Goal: Task Accomplishment & Management: Complete application form

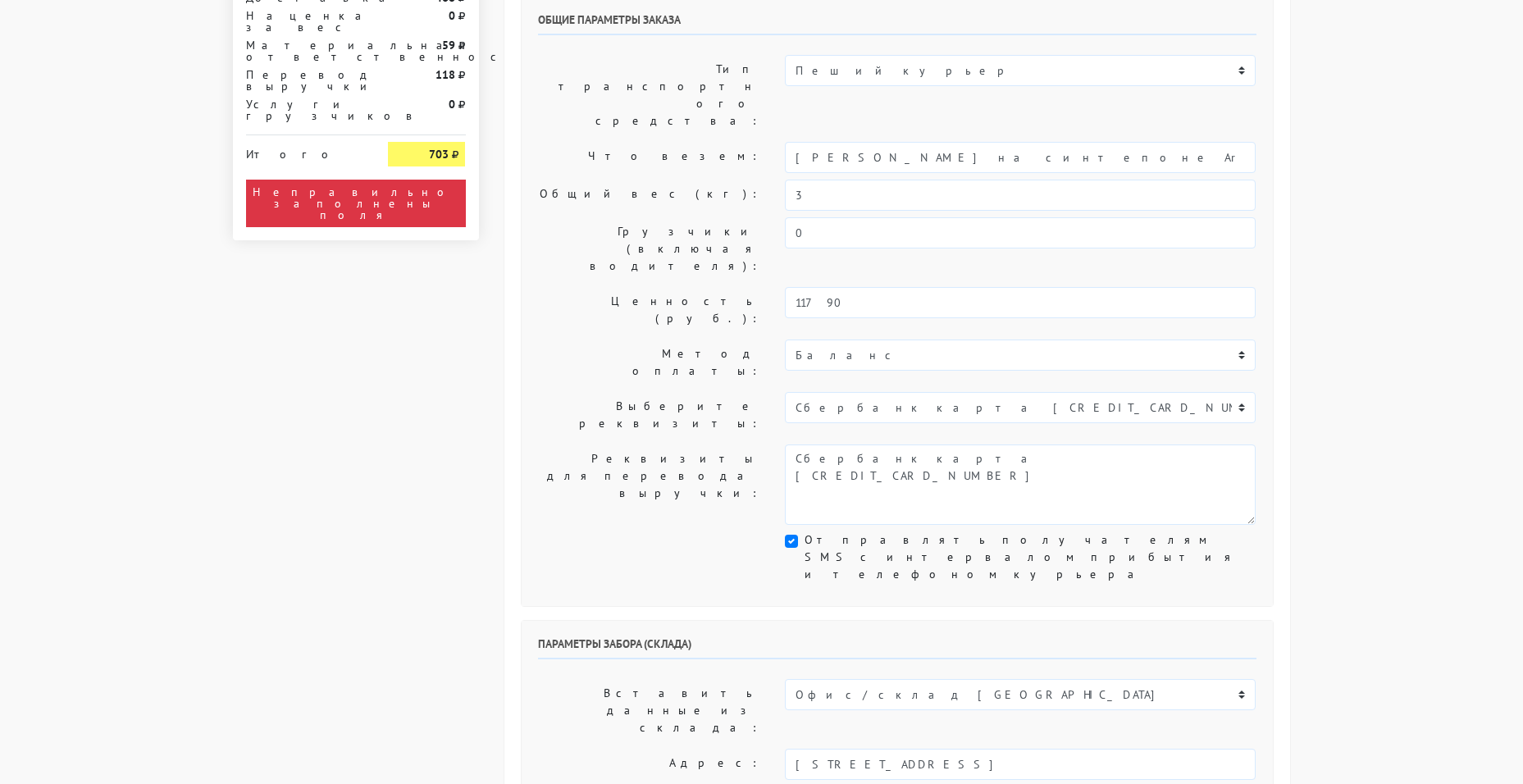
scroll to position [164, 0]
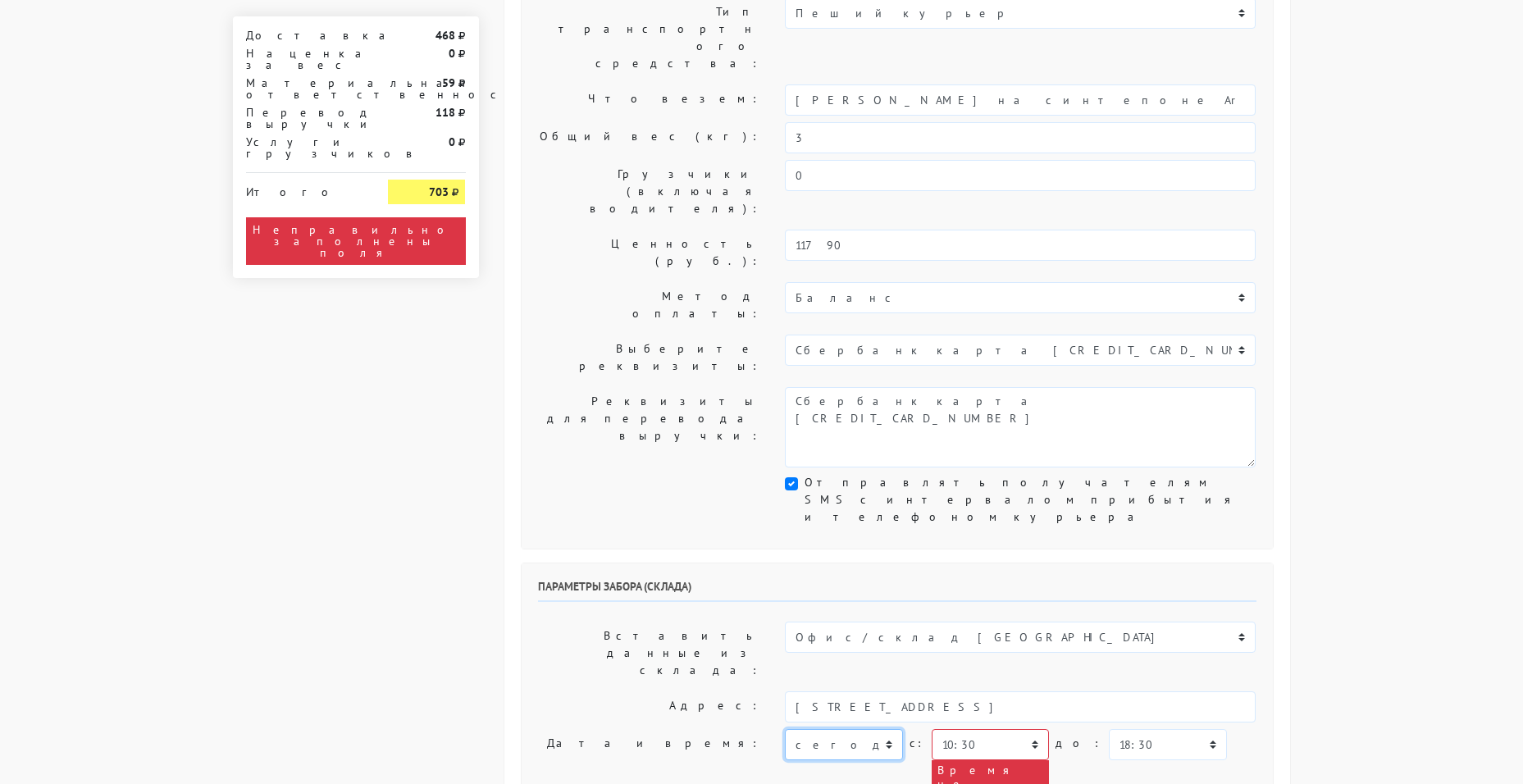
click at [848, 729] on select "[DATE] [DATE] [DATE] [DATE] [DATE] [DATE] [DATE] [DATE] [DATE]" at bounding box center [844, 744] width 117 height 31
click at [970, 729] on select "00:00 00:30 01:00 01:30 02:00 02:30 03:00 03:30 04:00 04:30 05:00 05:30 06:00 0…" at bounding box center [990, 744] width 117 height 31
select select "17:00"
click at [932, 729] on select "00:00 00:30 01:00 01:30 02:00 02:30 03:00 03:30 04:00 04:30 05:00 05:30 06:00 0…" at bounding box center [990, 744] width 117 height 31
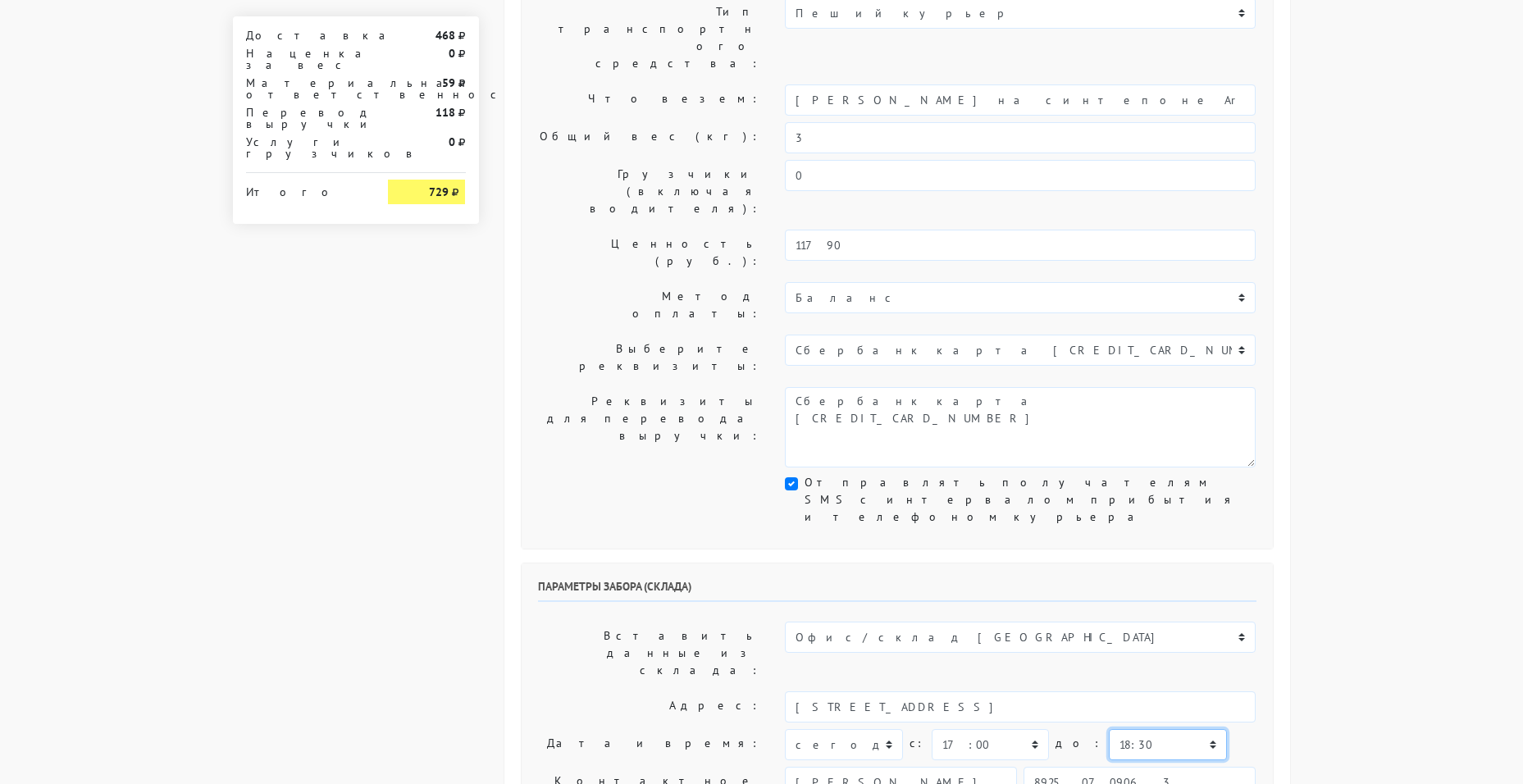
click at [1108, 729] on select "00:00 00:30 01:00 01:30 02:00 02:30 03:00 03:30 04:00 04:30 05:00 05:30 06:00 0…" at bounding box center [1167, 744] width 117 height 31
select select "18:00"
click at [1108, 729] on select "00:00 00:30 01:00 01:30 02:00 02:30 03:00 03:30 04:00 04:30 05:00 05:30 06:00 0…" at bounding box center [1167, 744] width 117 height 31
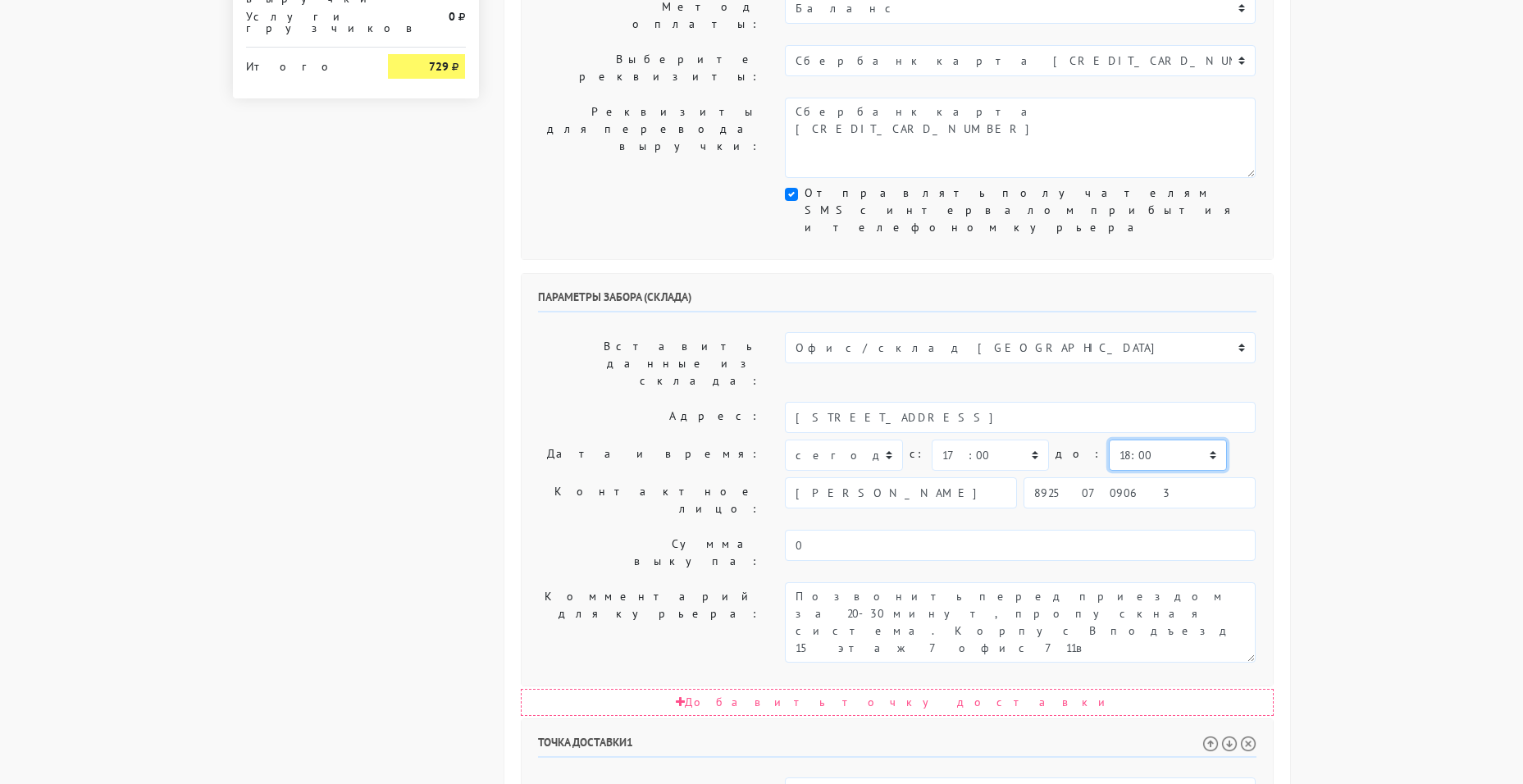
scroll to position [492, 0]
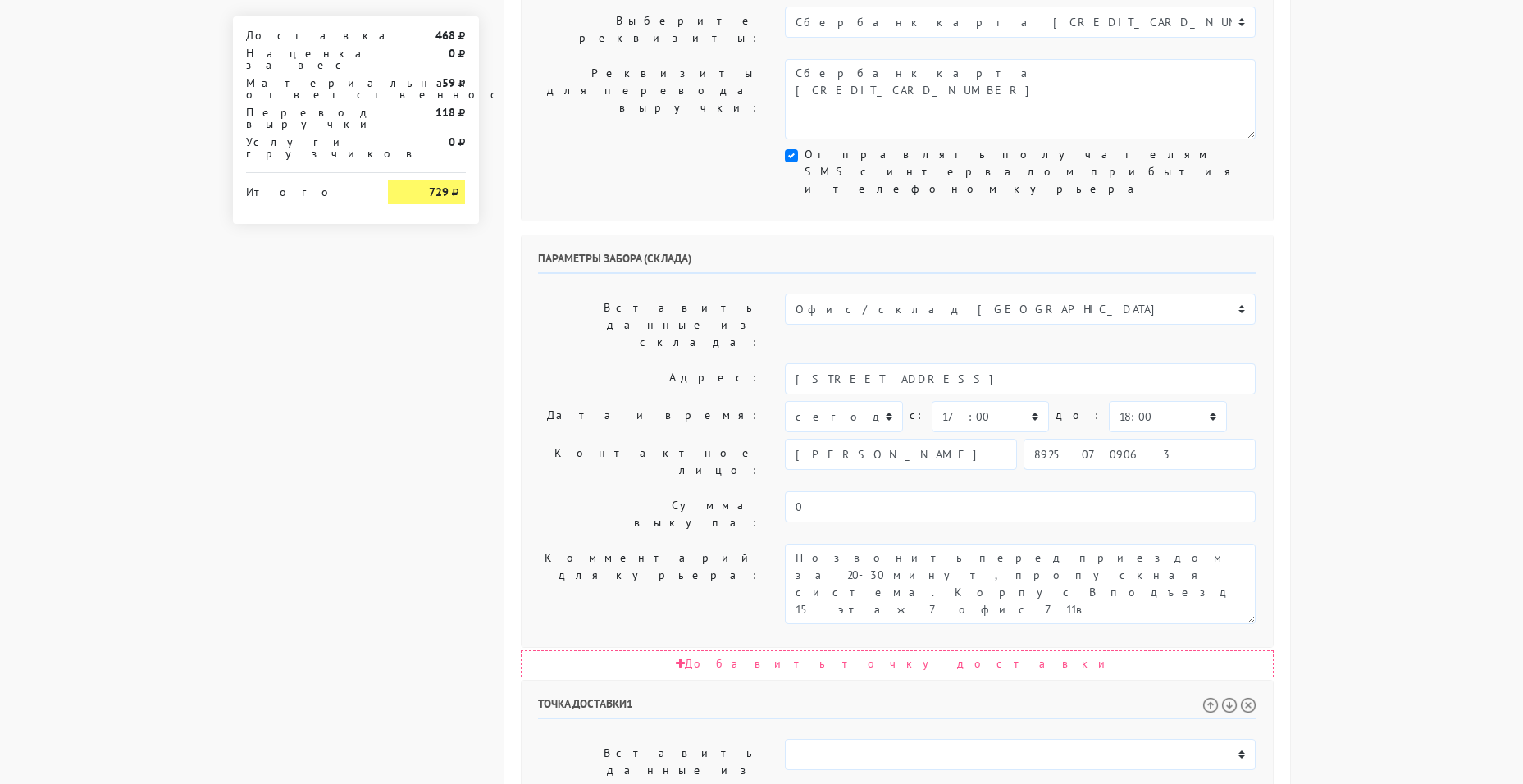
select select "19:30"
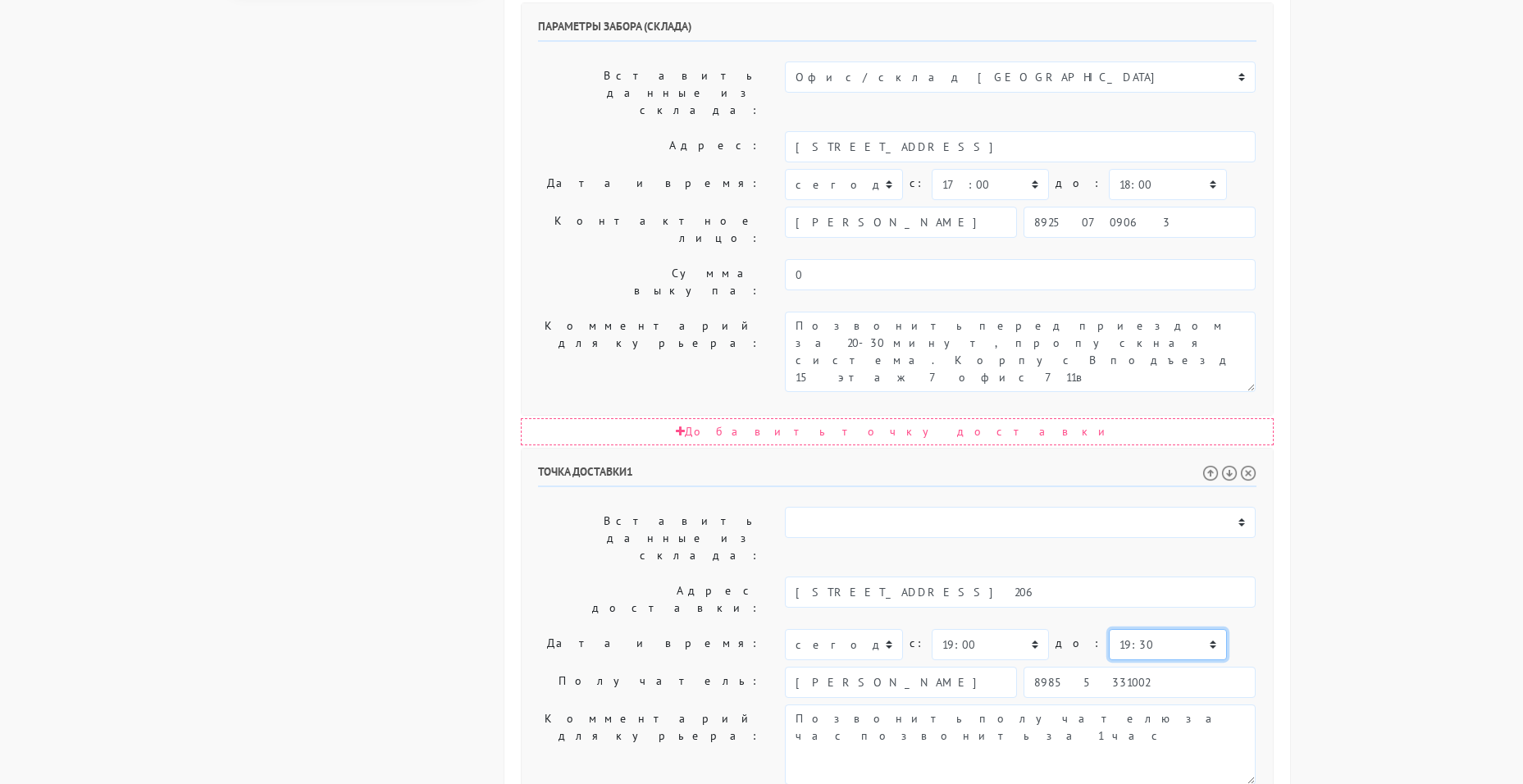
scroll to position [729, 0]
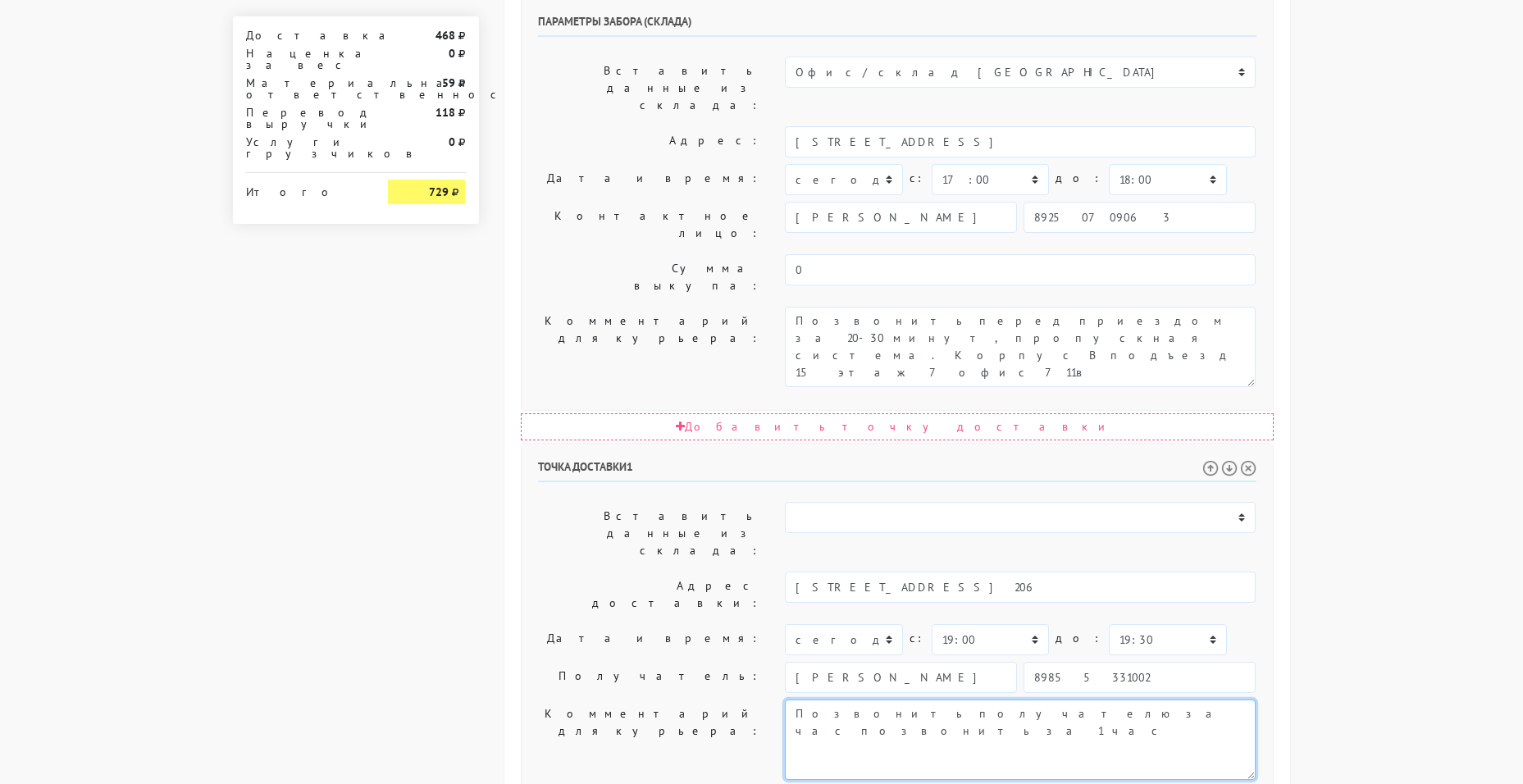
click at [1072, 699] on textarea "Позвонить получателю за час позвонить за 1 час" at bounding box center [1020, 739] width 471 height 80
drag, startPoint x: 1042, startPoint y: 448, endPoint x: 946, endPoint y: 450, distance: 96.0
click at [946, 699] on textarea "Позвонить получателю за час позвонить за 1 час" at bounding box center [1020, 739] width 471 height 80
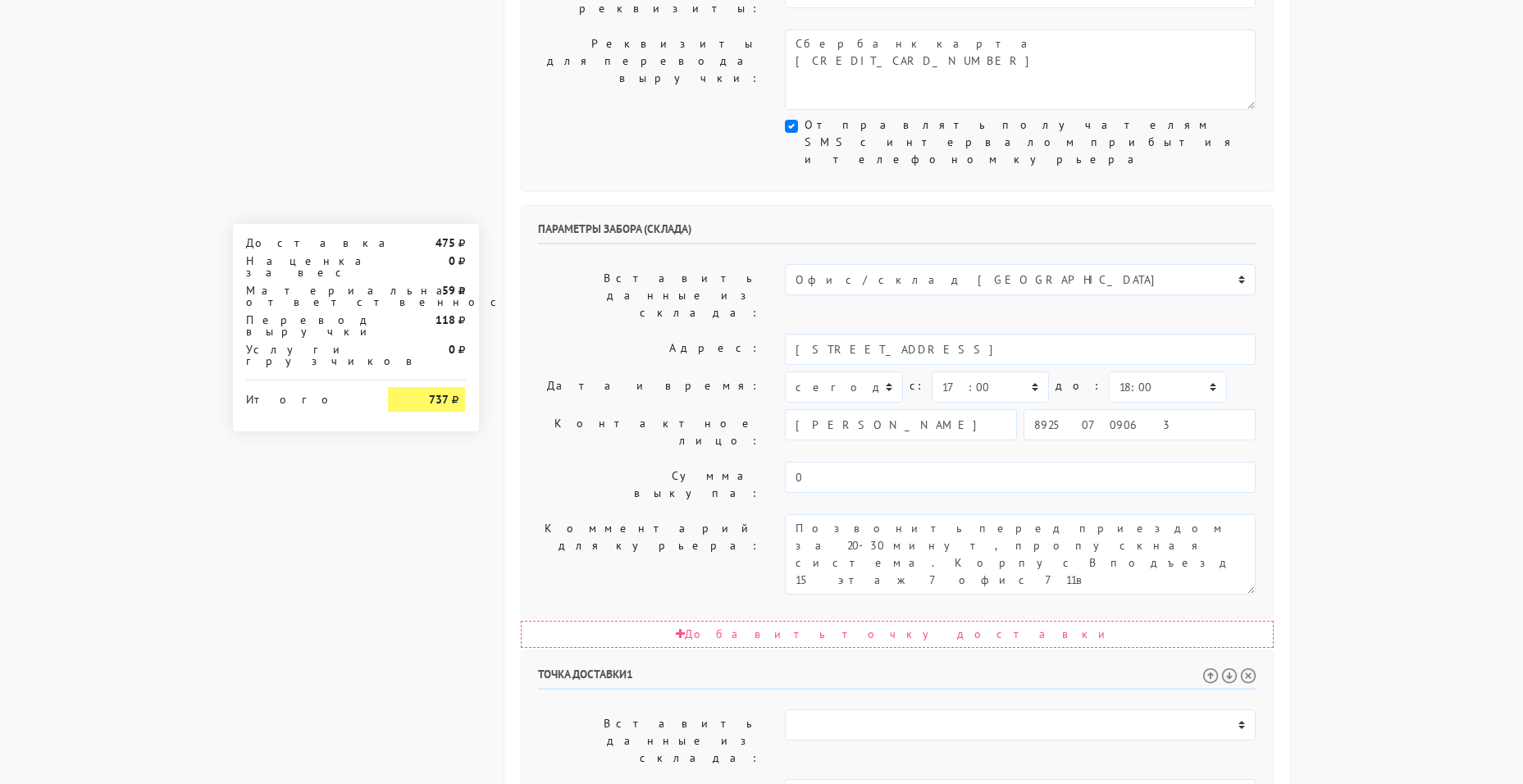
scroll to position [401, 0]
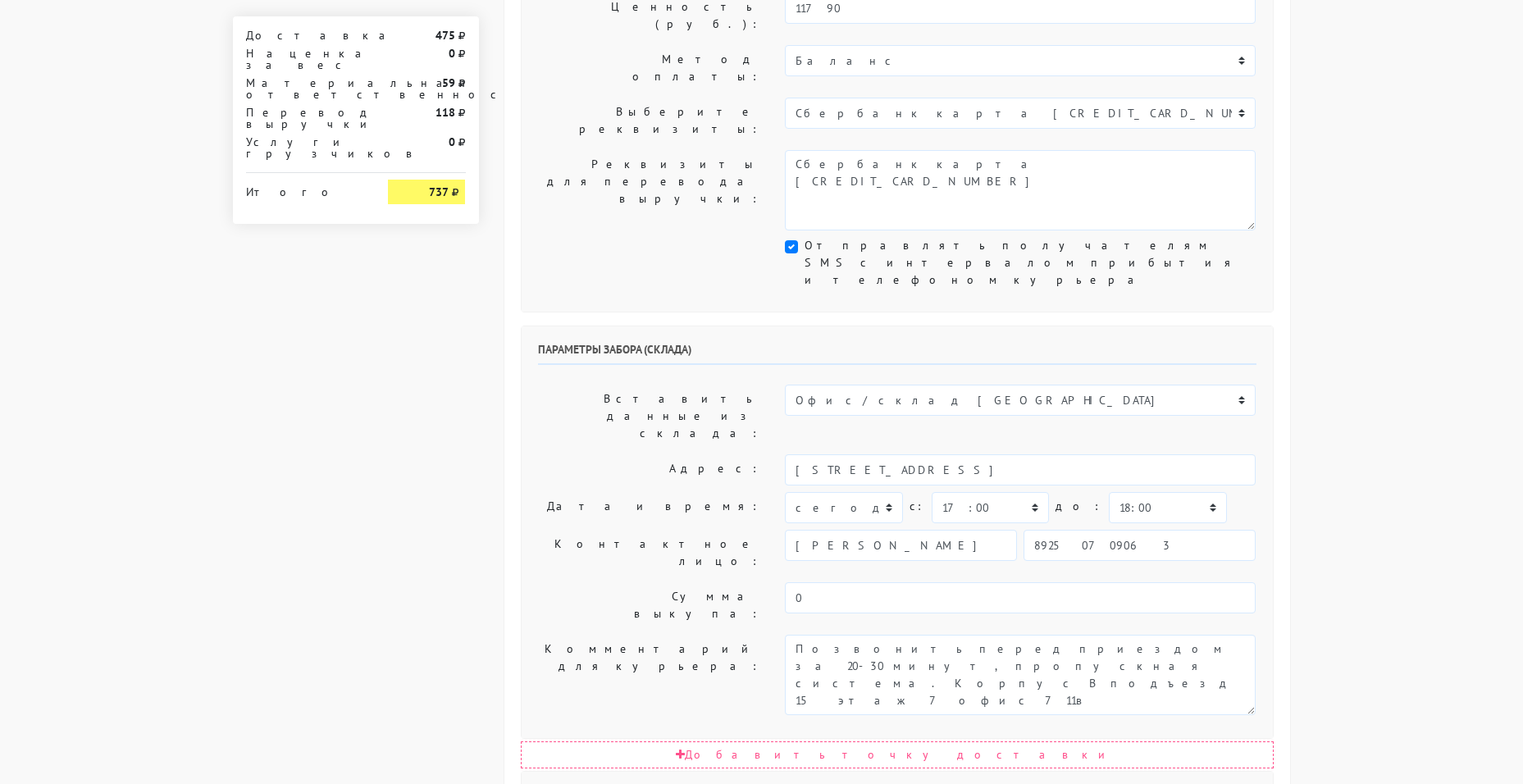
type textarea "Позвонить получателю за час Итог: куртка 11.290р + 500р 11.790 с клиента"
drag, startPoint x: 1178, startPoint y: 360, endPoint x: 907, endPoint y: 390, distance: 272.7
click at [912, 387] on div "Параметры забора (склада) Вставить данные из склада: Офис/склад [GEOGRAPHIC_DAT…" at bounding box center [896, 532] width 751 height 411
type input "9035326681"
click at [991, 582] on input "0" at bounding box center [1020, 598] width 471 height 31
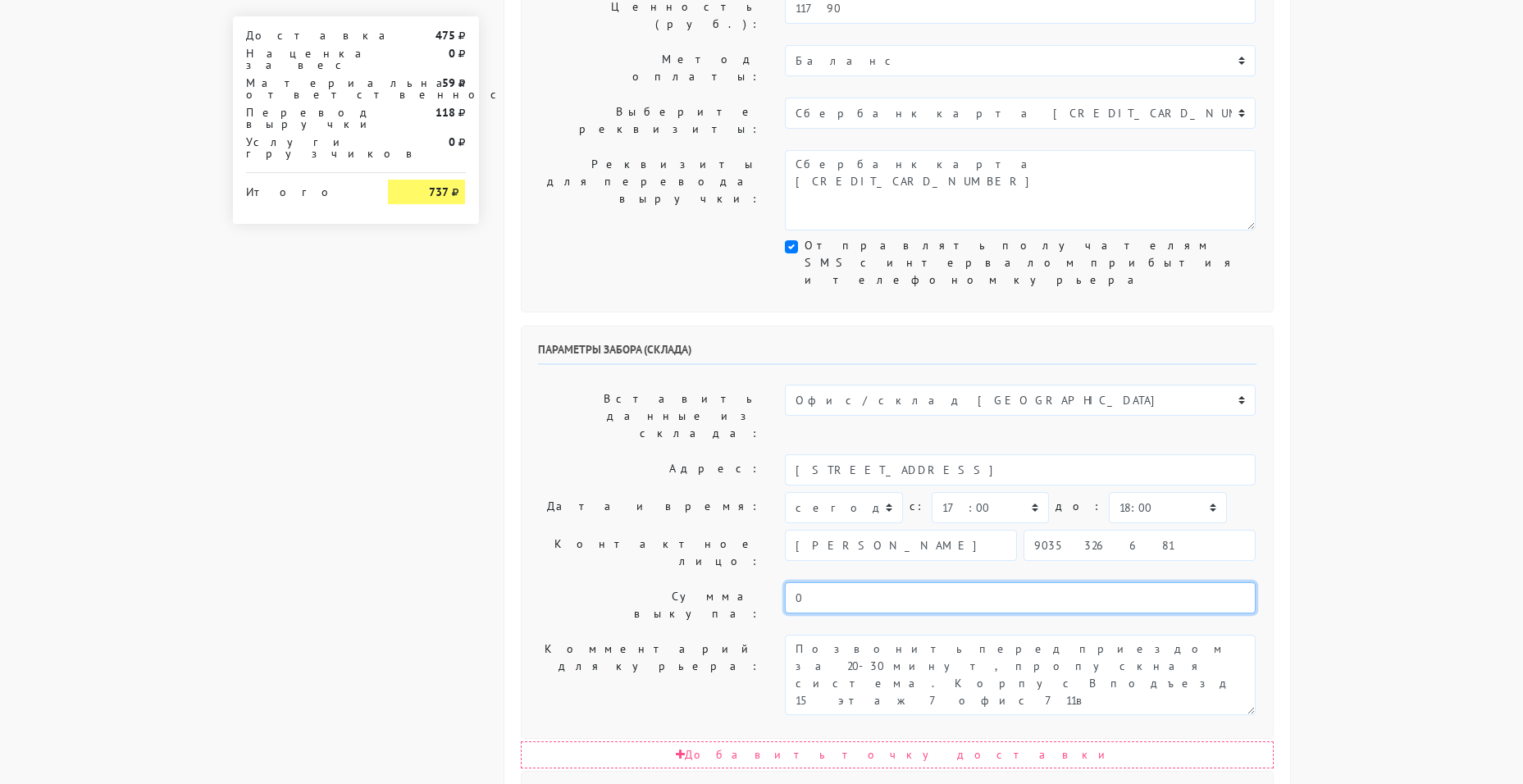
scroll to position [73, 0]
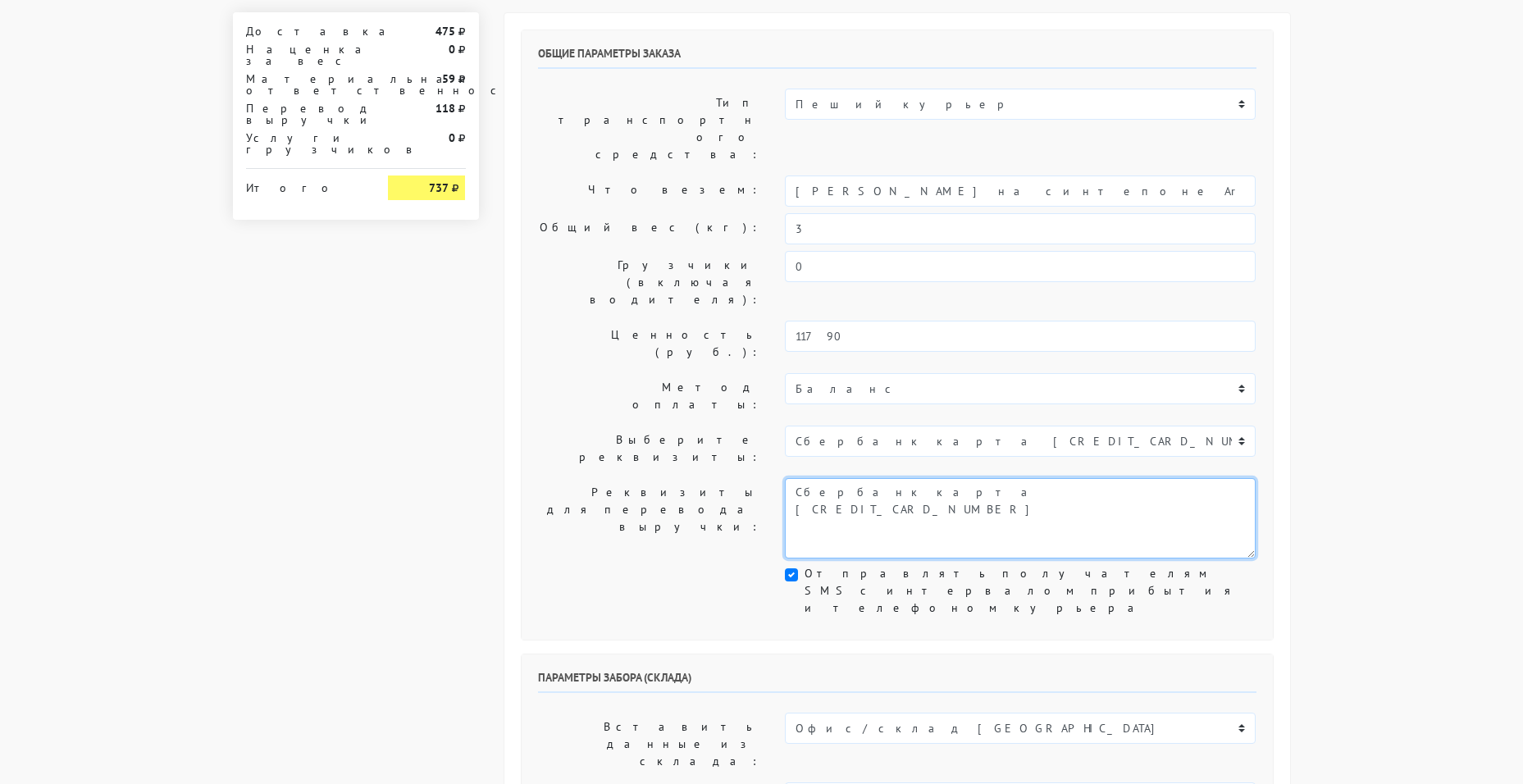
click at [1018, 478] on textarea "Сбербанк карта [CREDIT_CARD_NUMBER]" at bounding box center [1020, 518] width 471 height 80
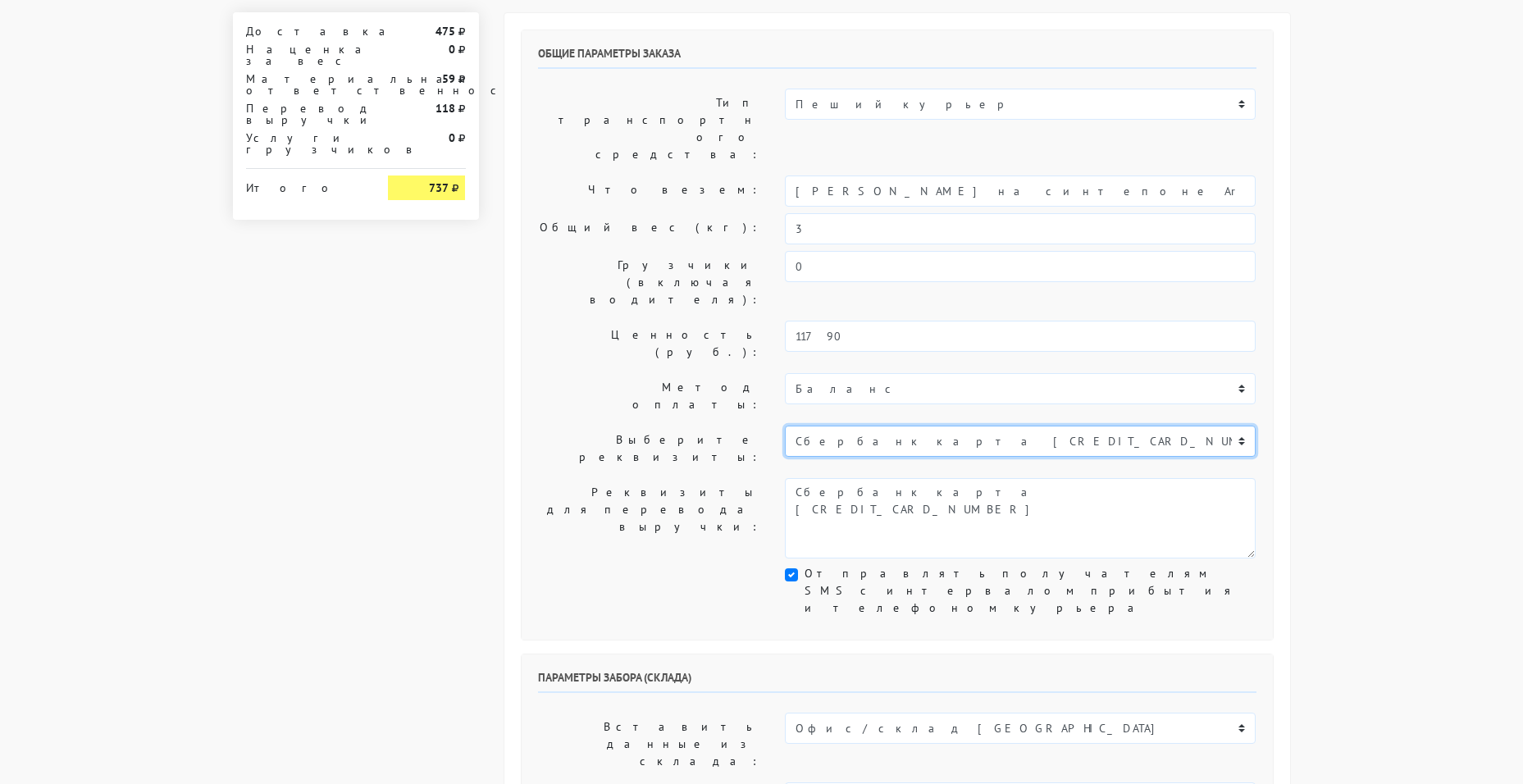
click at [989, 425] on select "Не выбрано Сбербанк карта [CREDIT_CARD_NUMBER]" at bounding box center [1020, 441] width 471 height 31
click at [556, 478] on label "Реквизиты для перевода выручки:" at bounding box center [649, 518] width 247 height 80
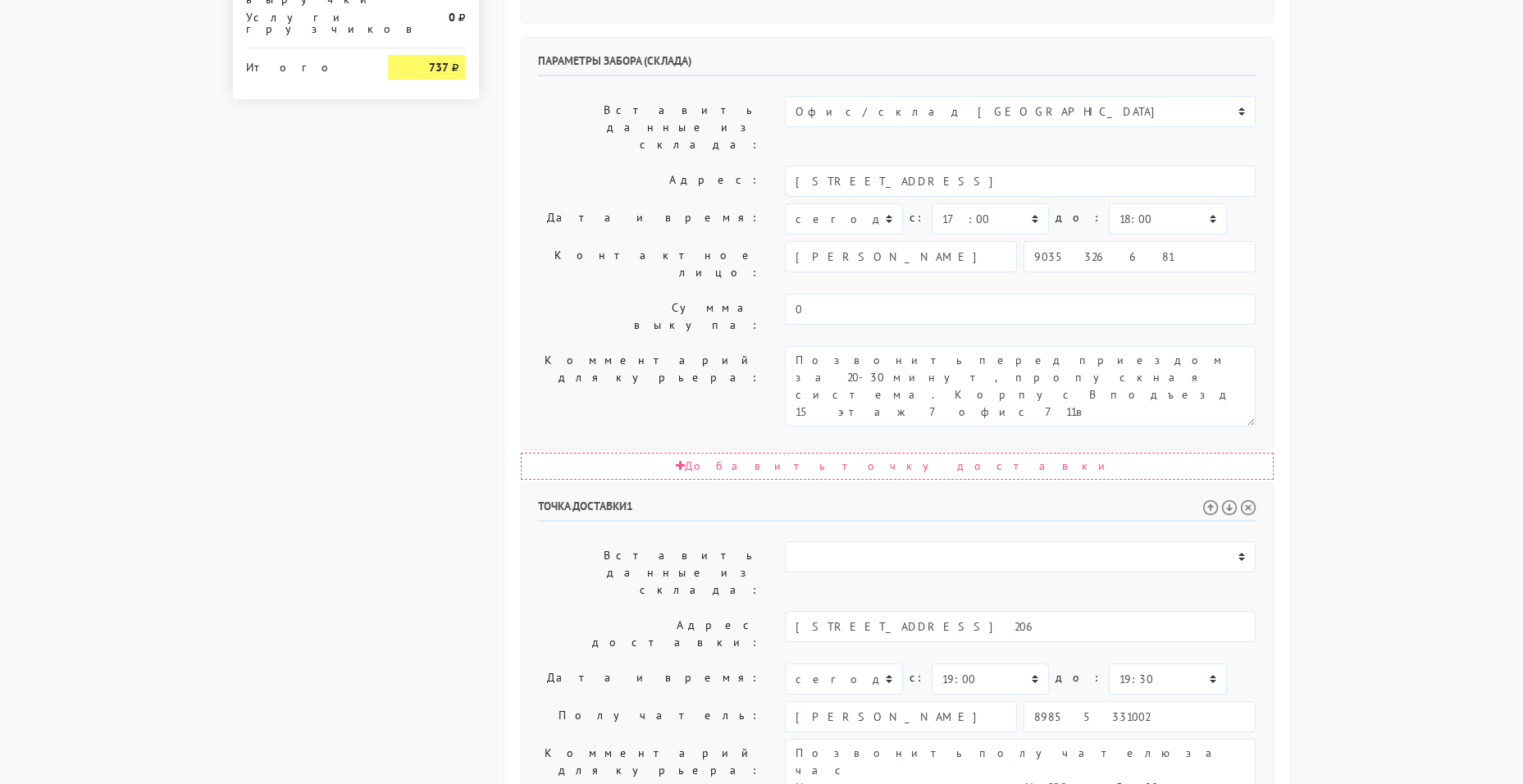
scroll to position [729, 0]
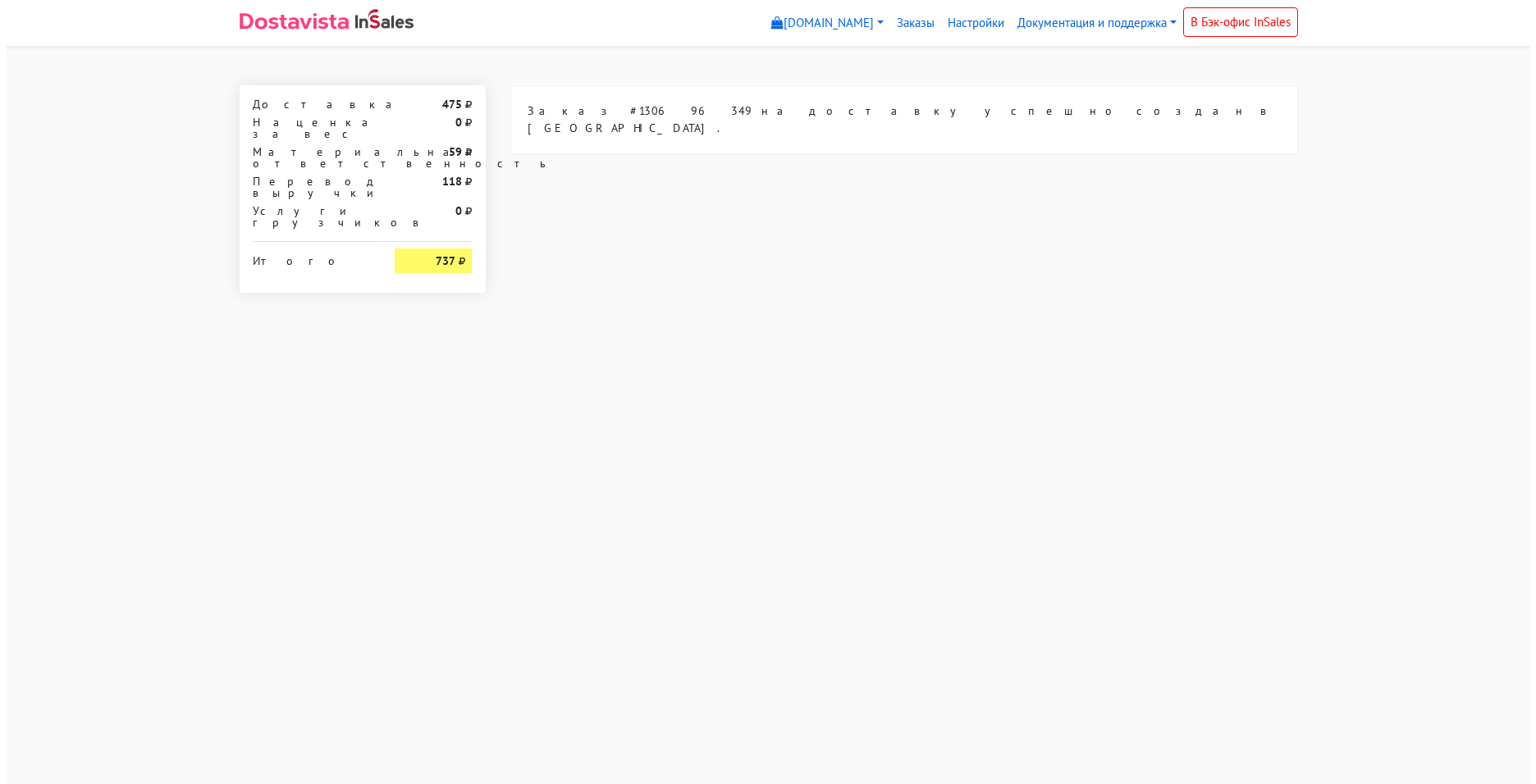
scroll to position [0, 0]
